Goal: Information Seeking & Learning: Compare options

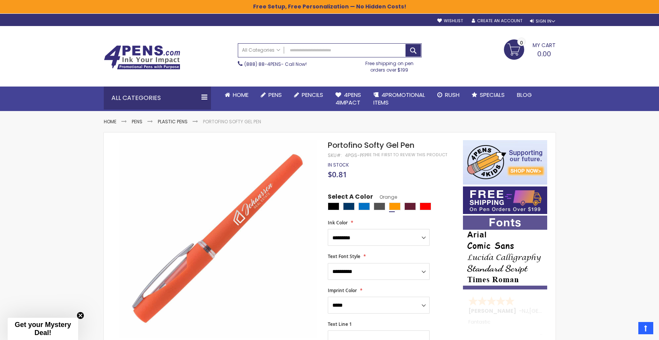
select select "*****"
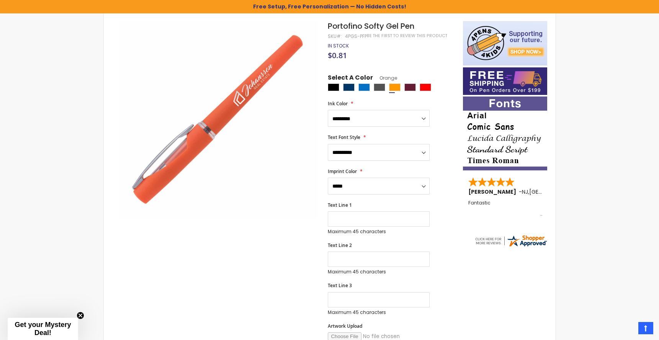
scroll to position [120, 0]
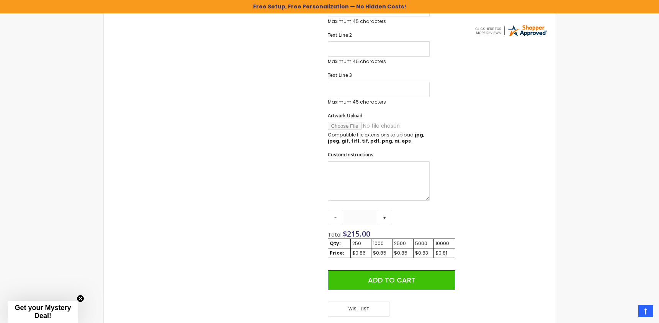
scroll to position [331, 0]
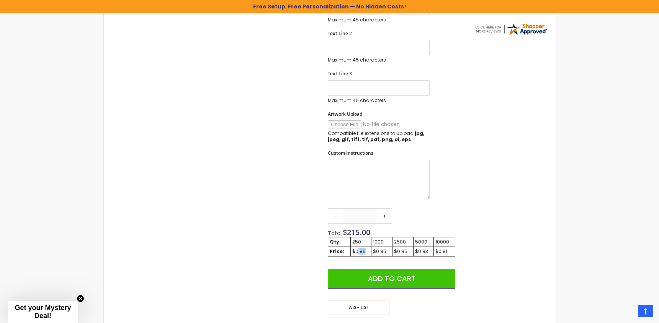
click at [356, 251] on div "$0.86" at bounding box center [361, 252] width 18 height 6
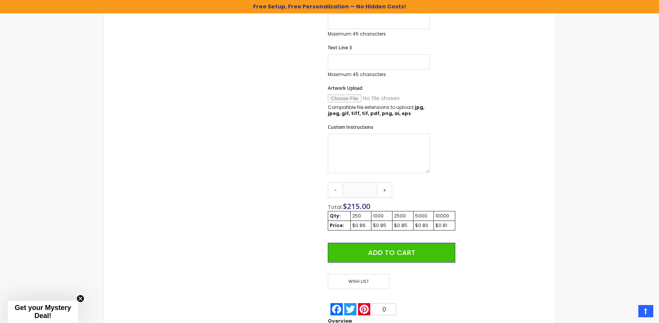
click at [364, 204] on span "215.00" at bounding box center [358, 206] width 23 height 10
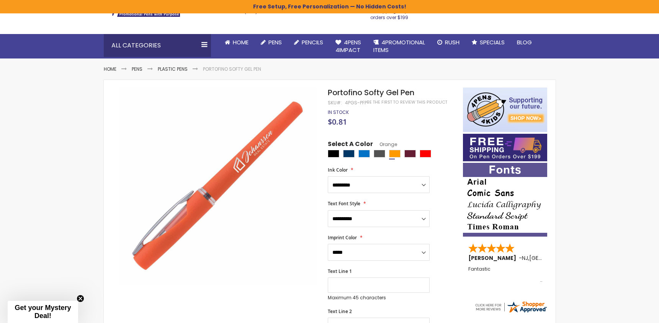
scroll to position [58, 0]
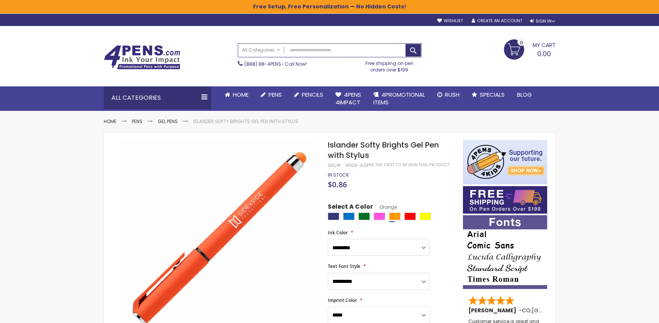
select select "*****"
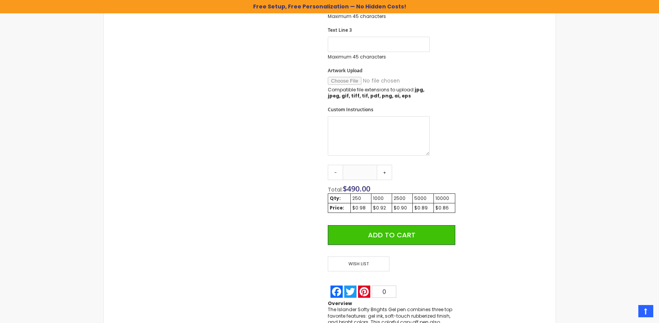
scroll to position [387, 0]
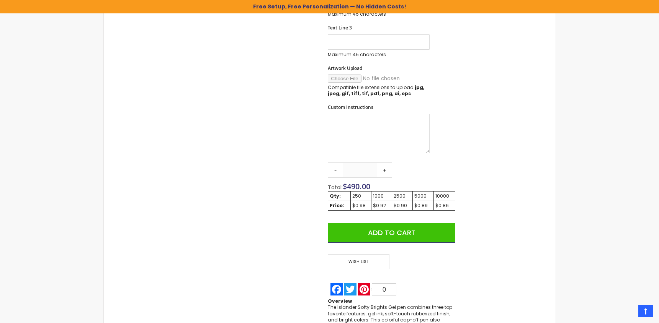
click at [381, 206] on div "$0.92" at bounding box center [381, 206] width 17 height 6
drag, startPoint x: 366, startPoint y: 206, endPoint x: 352, endPoint y: 195, distance: 17.9
click at [352, 195] on tbody "Qty: 250 1000 2500 5000 10000 Price: $0.98 $0.92 $0.90 $0.89 $0.86" at bounding box center [391, 200] width 127 height 19
click at [352, 195] on div "250" at bounding box center [361, 196] width 18 height 6
drag, startPoint x: 361, startPoint y: 205, endPoint x: 353, endPoint y: 207, distance: 7.7
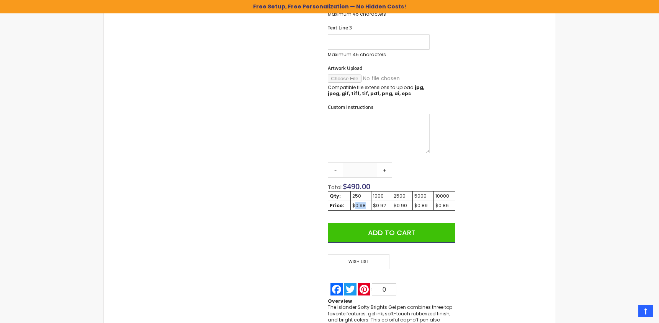
click at [353, 207] on div "$0.98" at bounding box center [361, 206] width 18 height 6
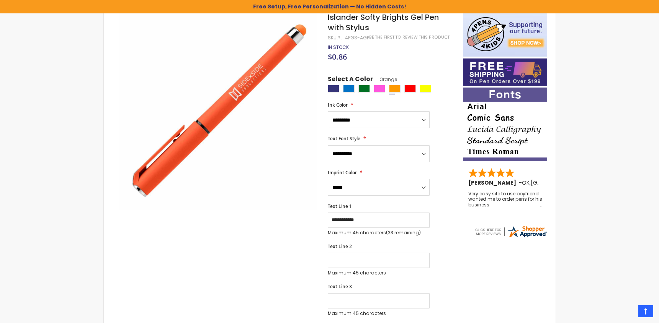
scroll to position [99, 0]
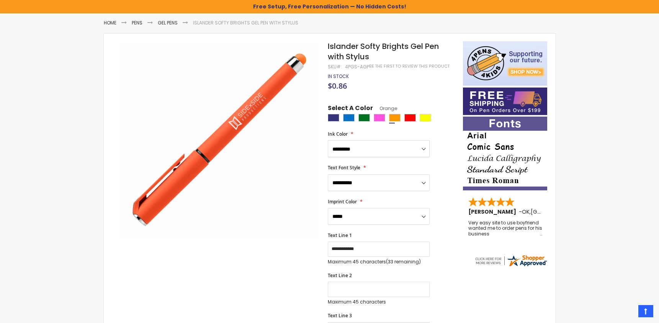
click at [362, 148] on select "**********" at bounding box center [379, 148] width 102 height 17
click at [328, 140] on select "**********" at bounding box center [379, 148] width 102 height 17
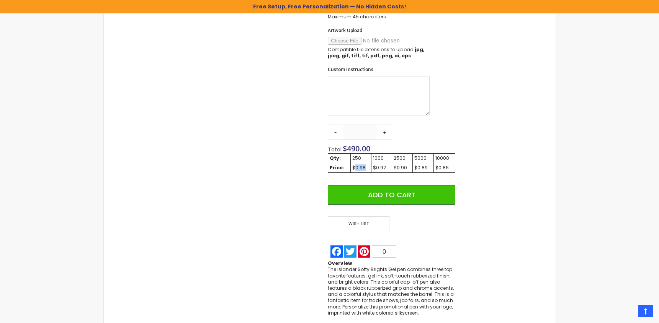
scroll to position [439, 0]
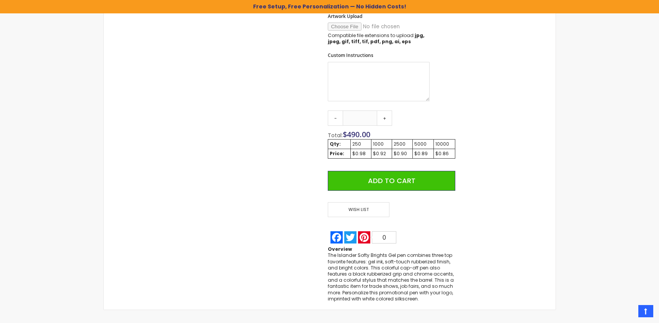
click at [367, 156] on div "$0.98" at bounding box center [361, 154] width 18 height 6
click at [363, 155] on div "$0.98" at bounding box center [361, 154] width 18 height 6
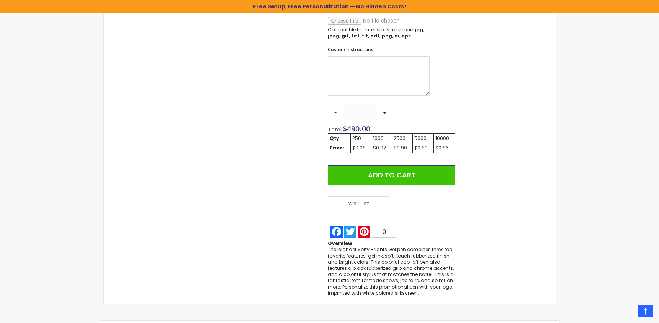
scroll to position [444, 0]
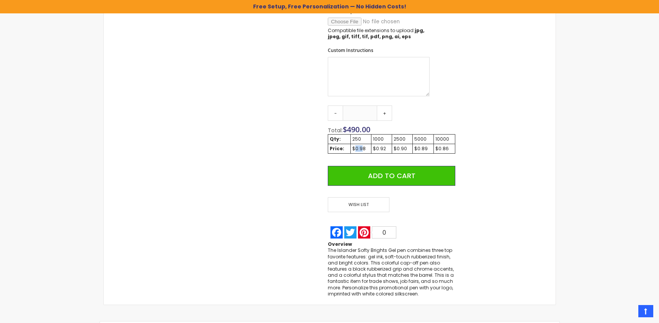
drag, startPoint x: 362, startPoint y: 148, endPoint x: 354, endPoint y: 147, distance: 8.6
click at [354, 147] on div "$0.98" at bounding box center [361, 149] width 18 height 6
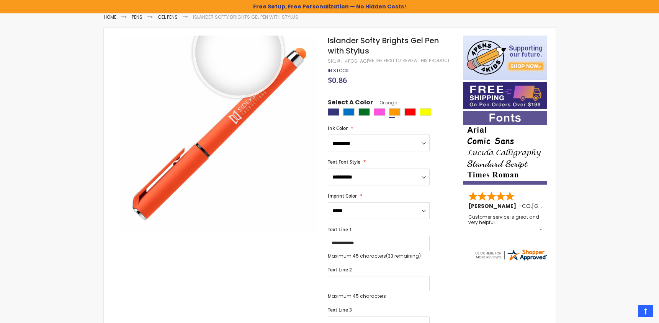
scroll to position [114, 0]
